Goal: Information Seeking & Learning: Learn about a topic

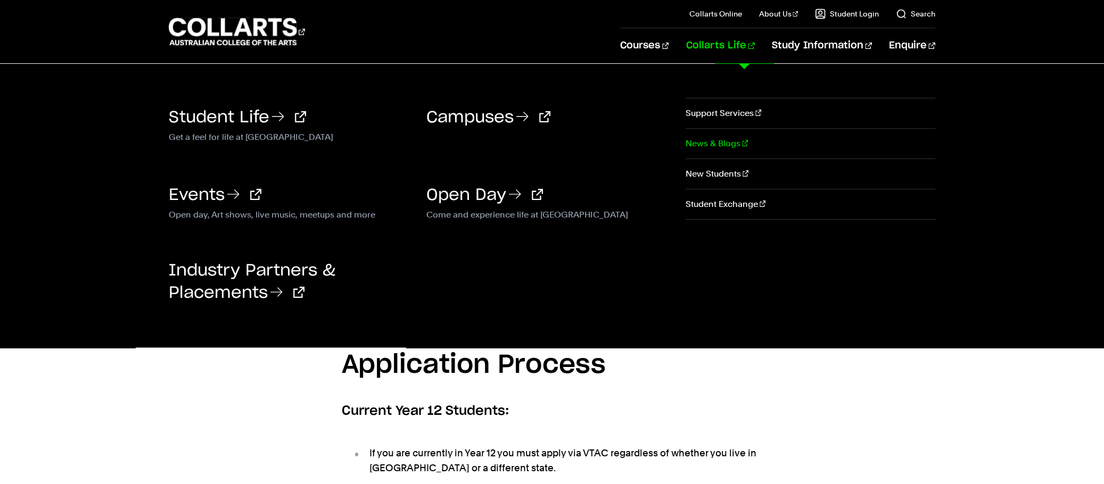
click at [732, 144] on link "News & Blogs" at bounding box center [811, 144] width 250 height 30
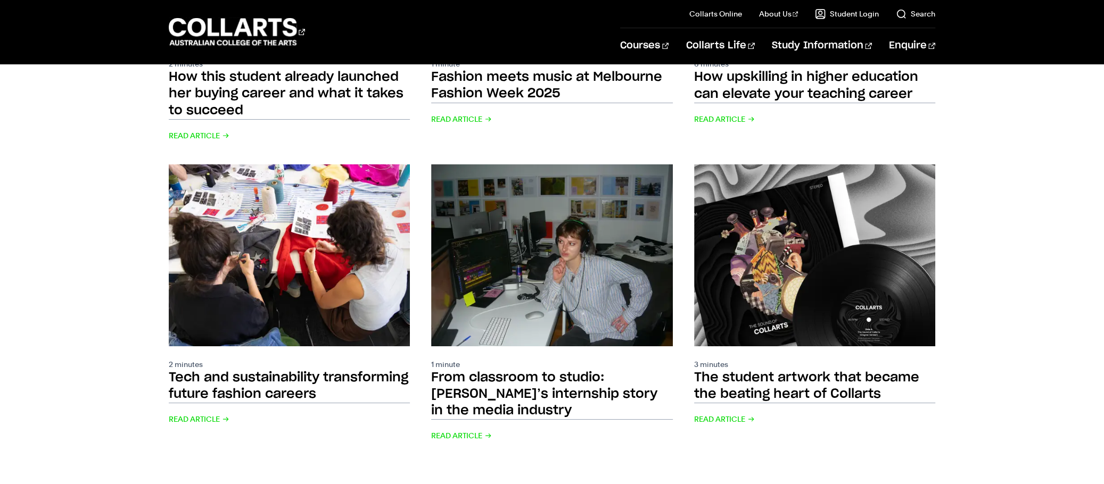
scroll to position [1071, 0]
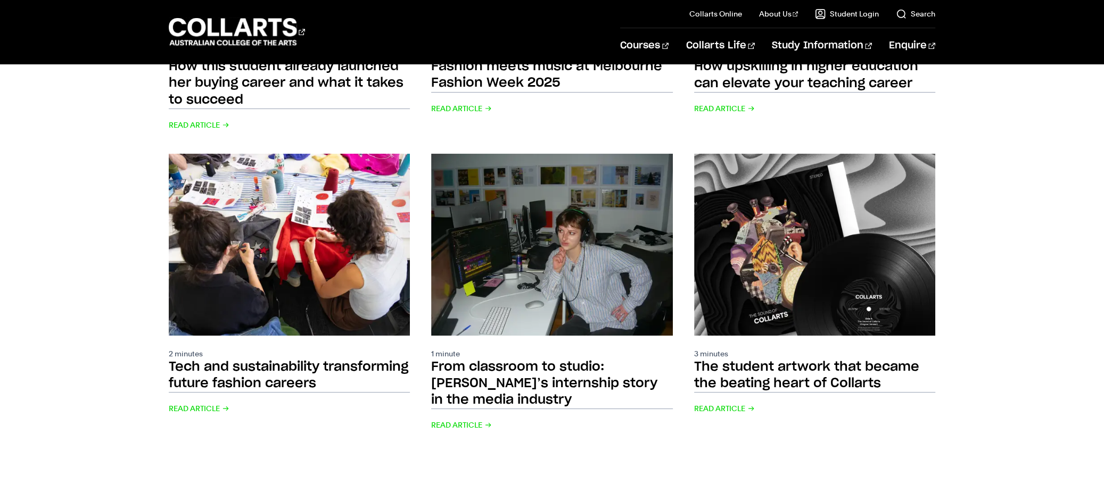
click at [501, 484] on link "2" at bounding box center [493, 491] width 15 height 15
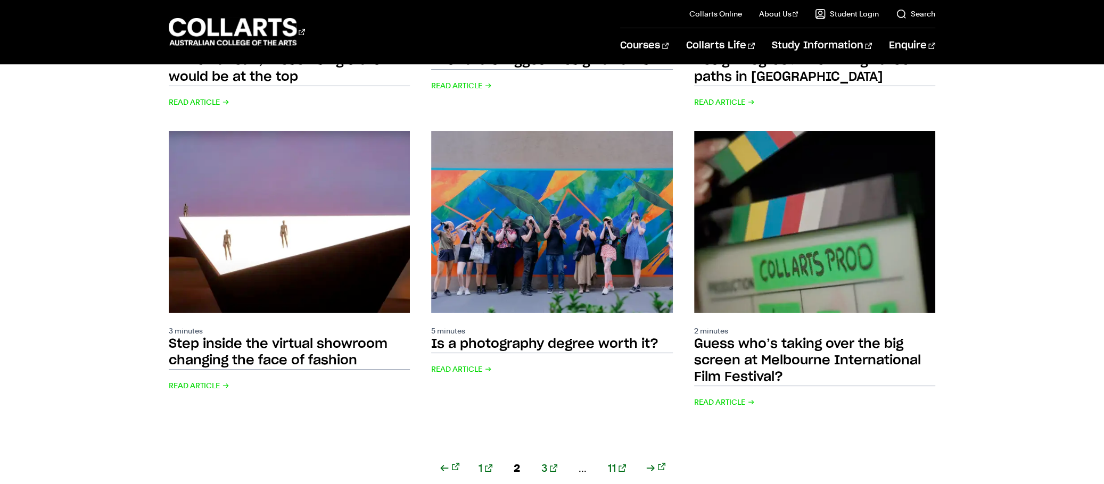
scroll to position [1117, 0]
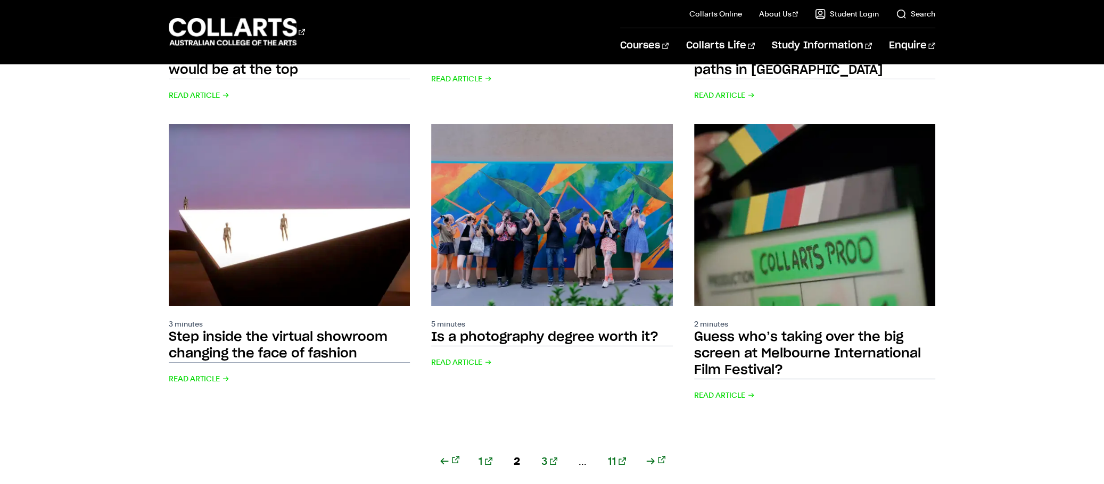
click at [549, 454] on link "3" at bounding box center [549, 461] width 16 height 15
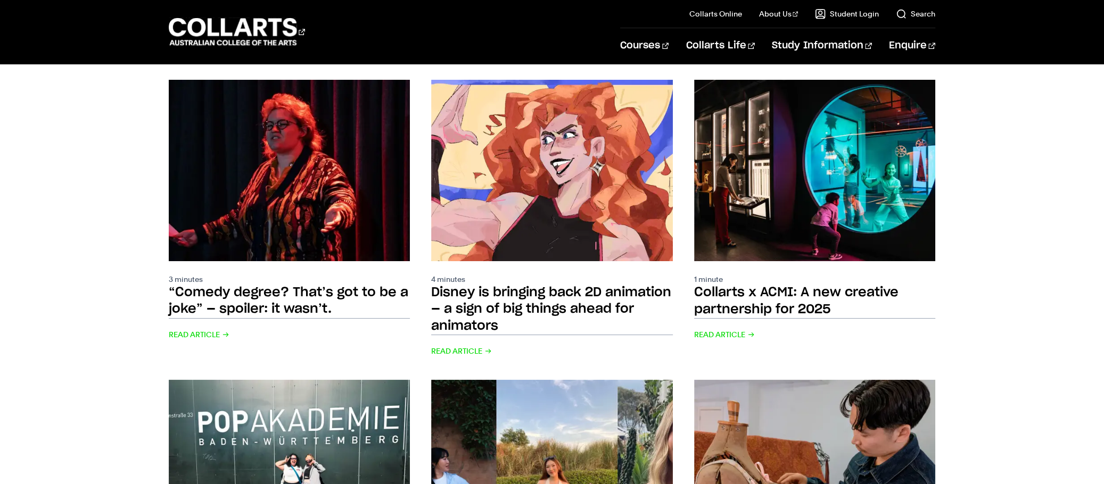
scroll to position [812, 0]
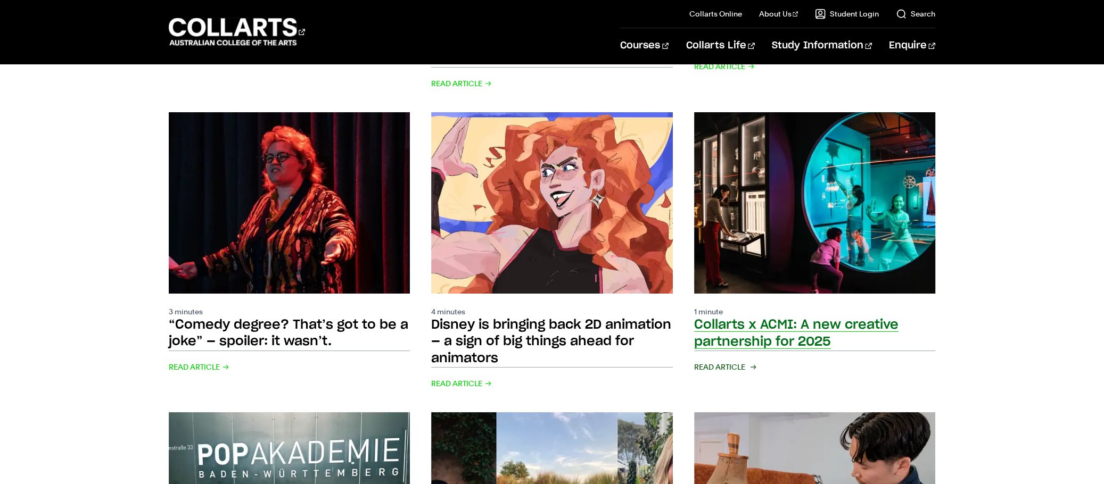
click at [797, 281] on link "1 minute Collarts x ACMI: A new creative partnership for 2025 Read Article" at bounding box center [814, 251] width 241 height 279
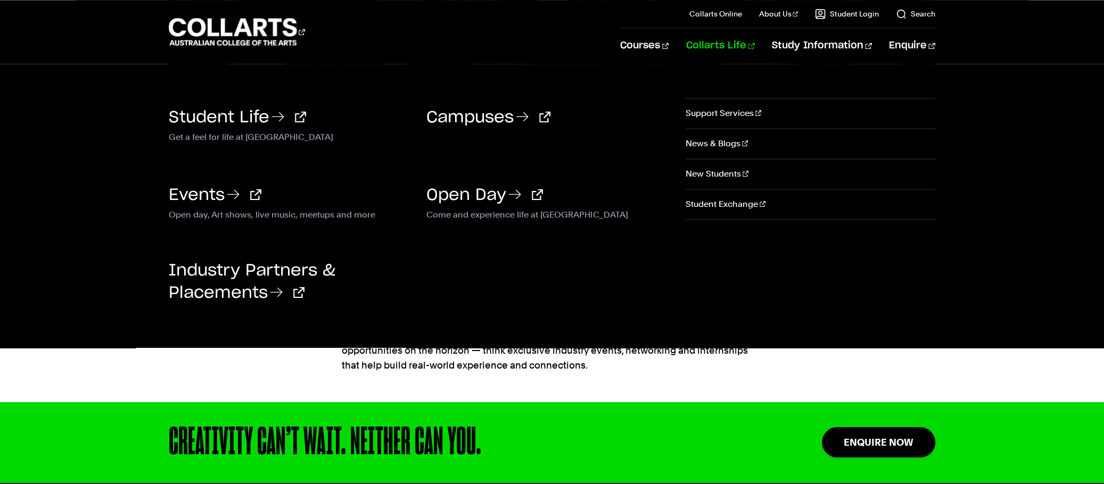
scroll to position [1685, 0]
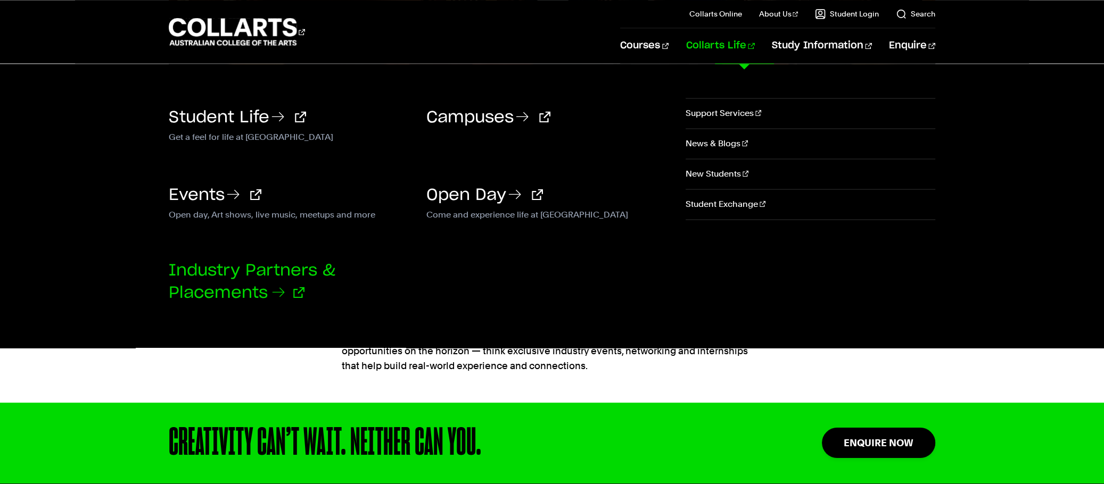
click at [245, 287] on link "Industry Partners & Placements" at bounding box center [252, 282] width 167 height 38
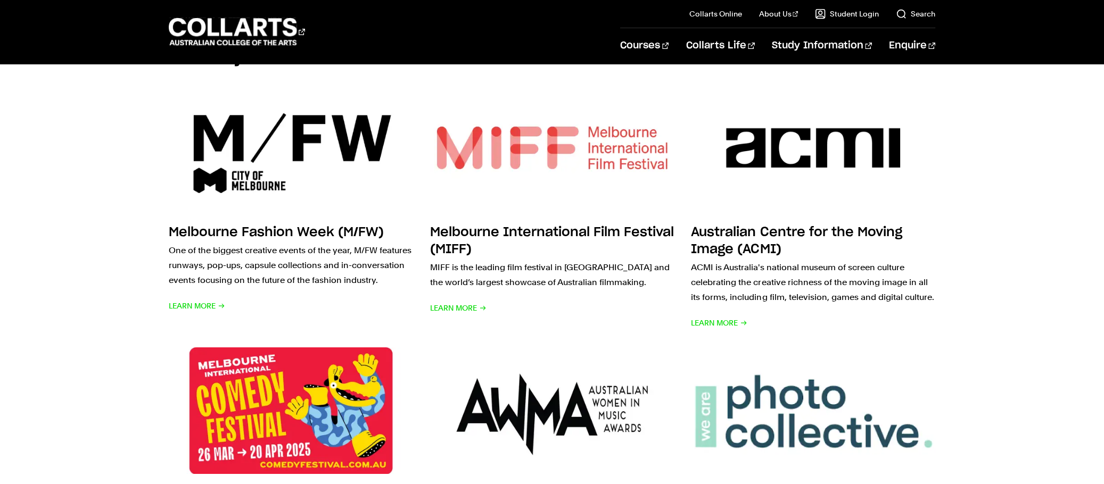
scroll to position [379, 0]
